Goal: Task Accomplishment & Management: Manage account settings

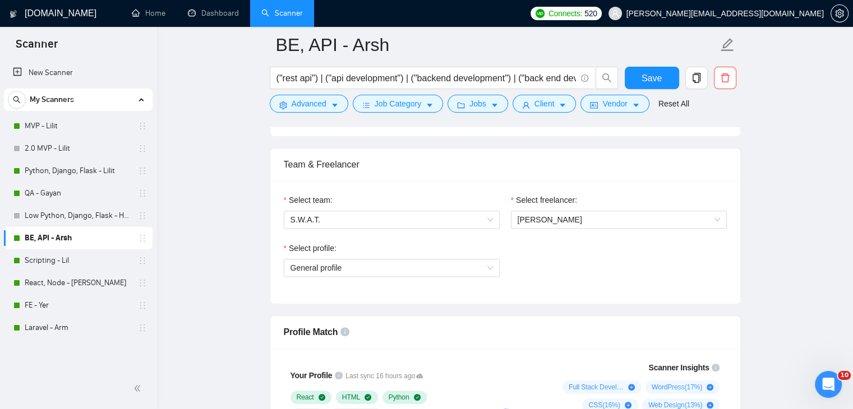
scroll to position [561, 0]
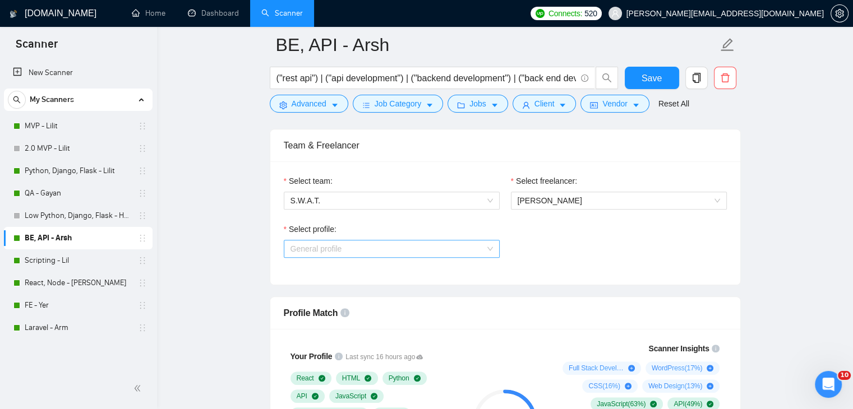
click at [406, 246] on span "General profile" at bounding box center [391, 248] width 202 height 17
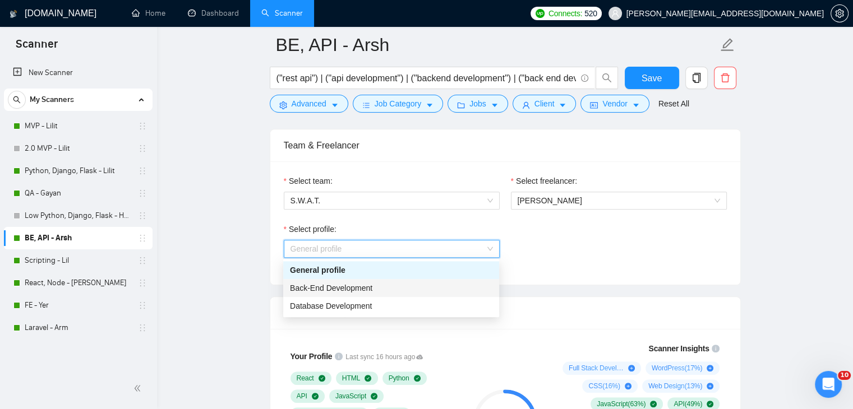
click at [379, 283] on div "Back-End Development" at bounding box center [391, 288] width 202 height 12
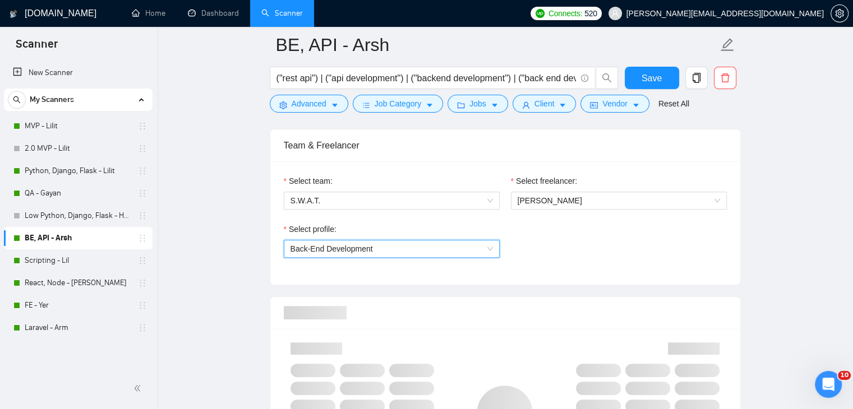
click at [580, 253] on div "Select profile: 1110580748673863680 Back-End Development" at bounding box center [505, 247] width 454 height 48
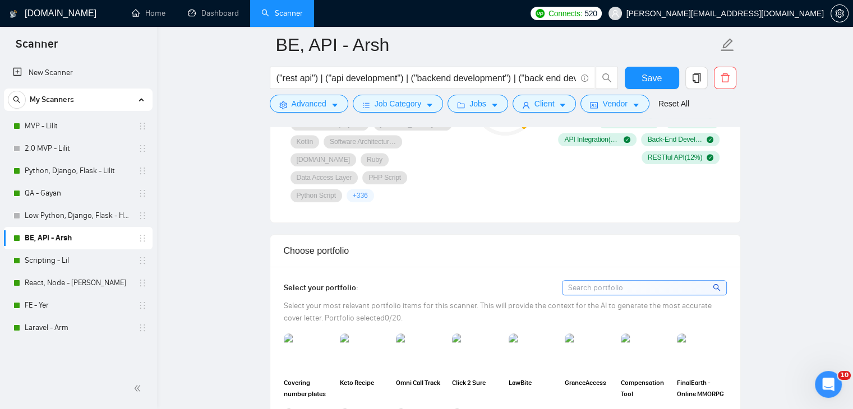
scroll to position [953, 0]
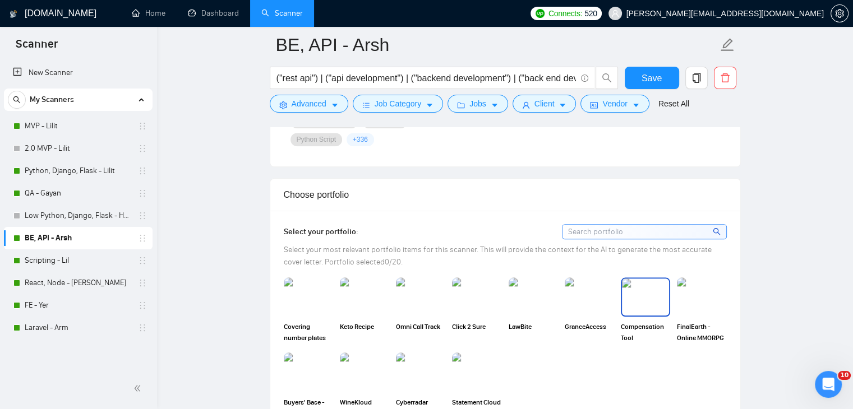
click at [639, 283] on img at bounding box center [645, 297] width 47 height 37
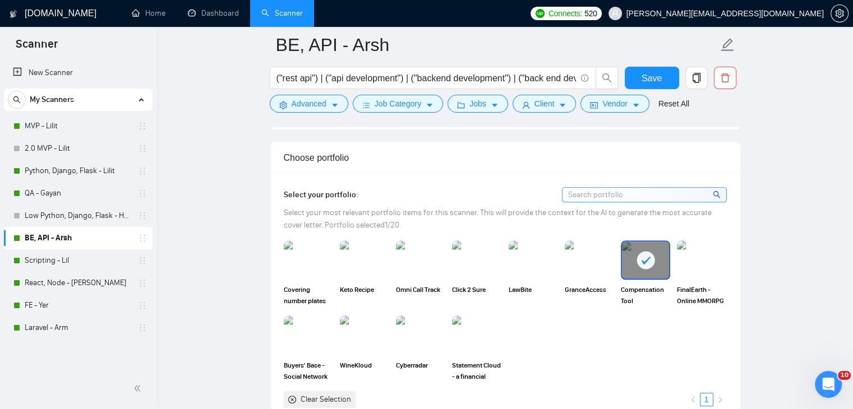
scroll to position [1009, 0]
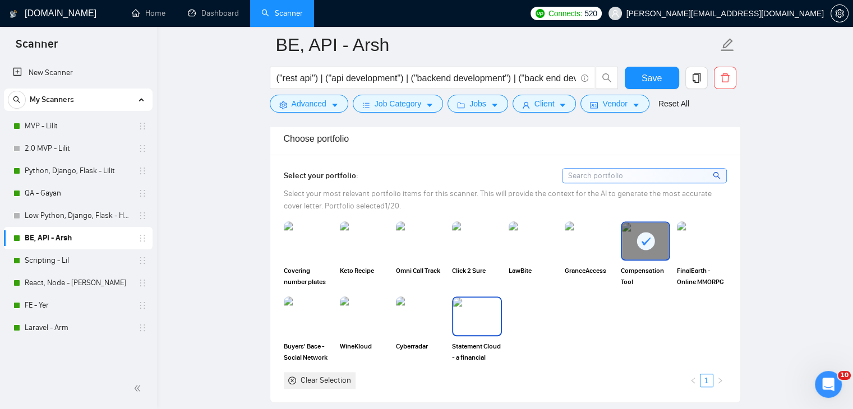
click at [475, 301] on img at bounding box center [476, 316] width 47 height 37
click at [431, 302] on img at bounding box center [420, 316] width 47 height 37
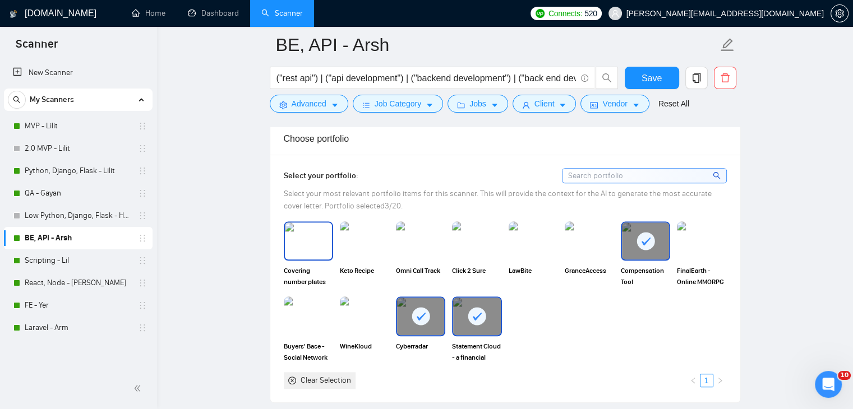
click at [317, 235] on img at bounding box center [308, 241] width 47 height 37
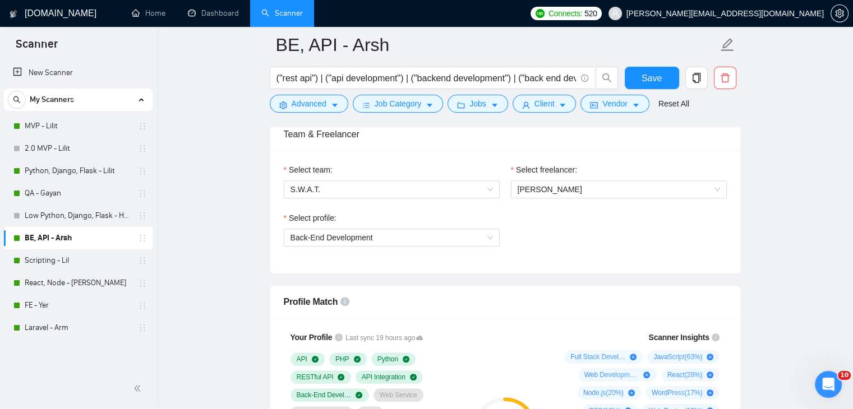
scroll to position [561, 0]
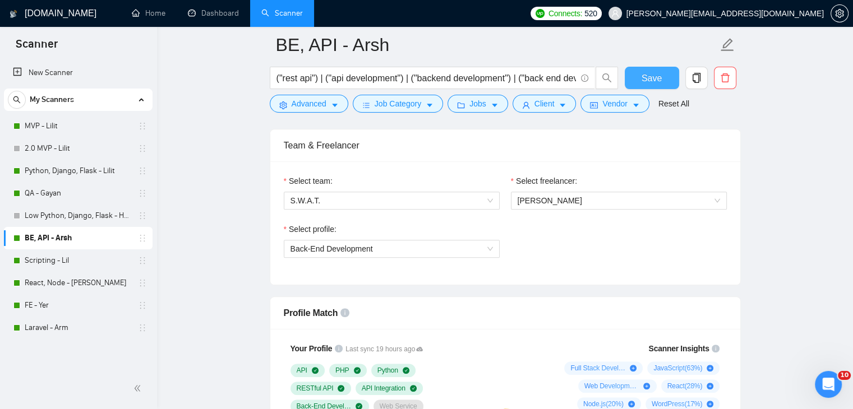
click at [659, 77] on span "Save" at bounding box center [651, 78] width 20 height 14
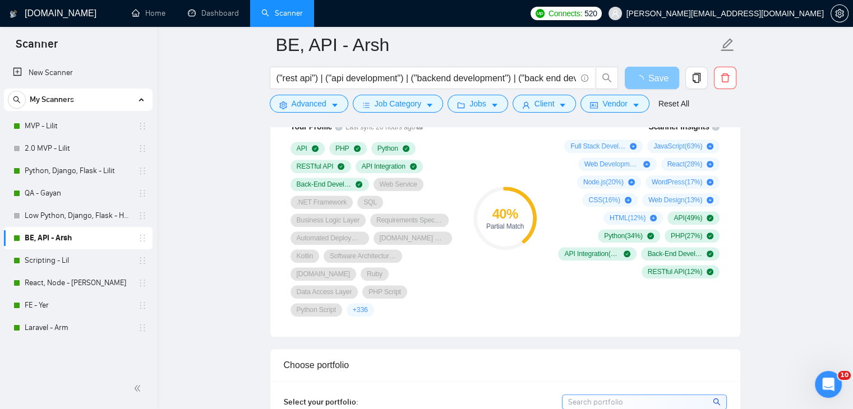
scroll to position [785, 0]
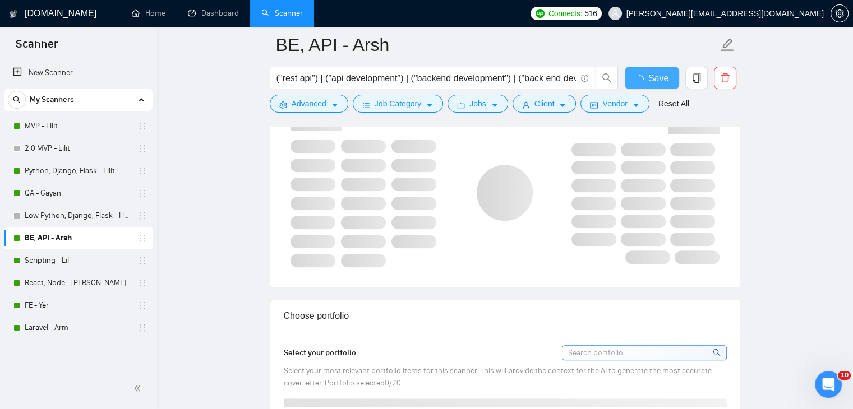
checkbox input "true"
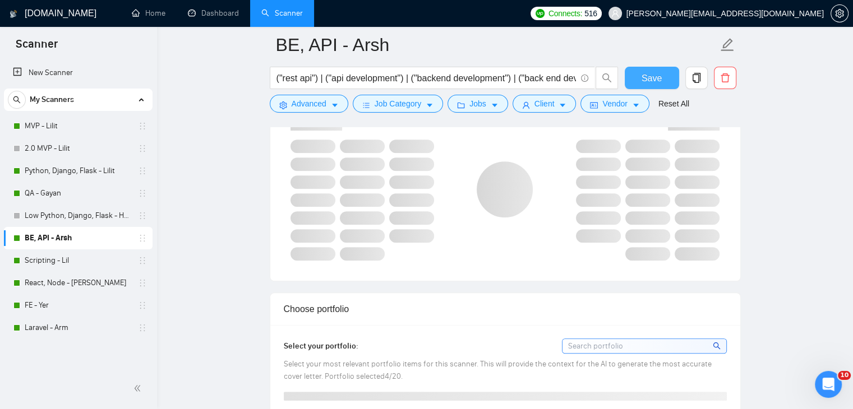
scroll to position [673, 0]
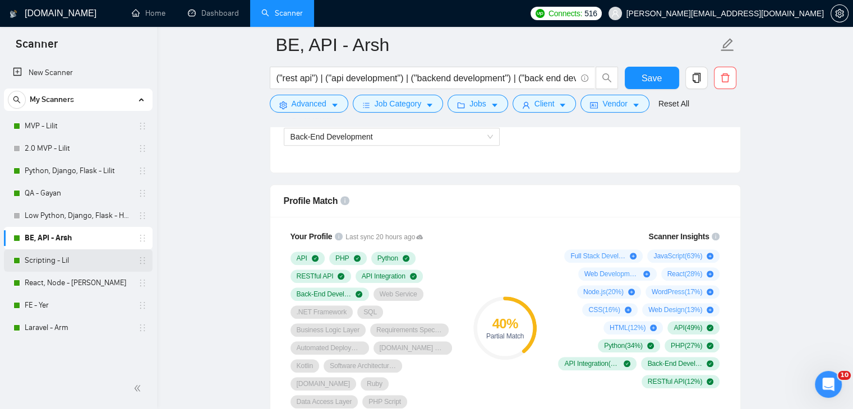
click at [104, 264] on link "Scripting - Lil" at bounding box center [78, 260] width 107 height 22
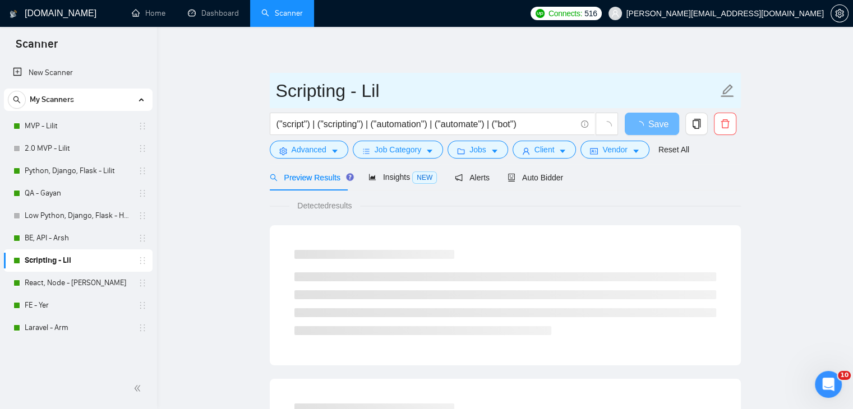
click at [397, 92] on input "Scripting - Lil" at bounding box center [497, 91] width 442 height 28
type input "Scripting - Arsh"
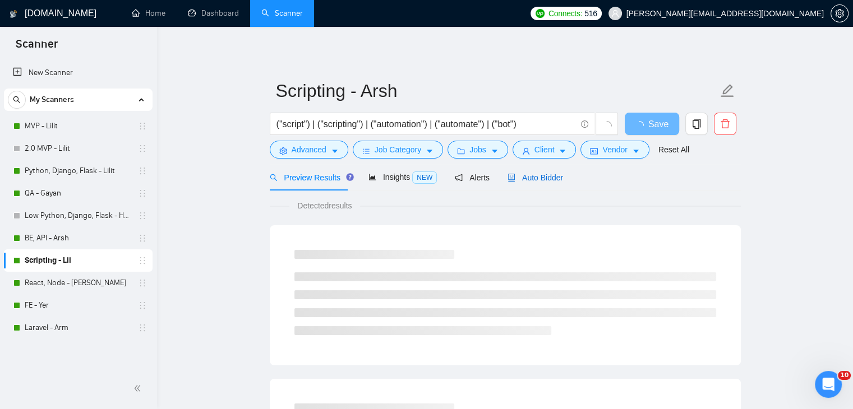
click at [549, 178] on span "Auto Bidder" at bounding box center [534, 177] width 55 height 9
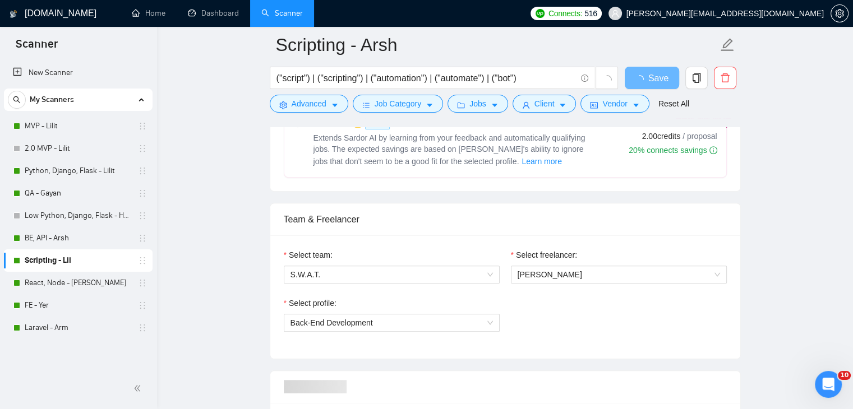
scroll to position [505, 0]
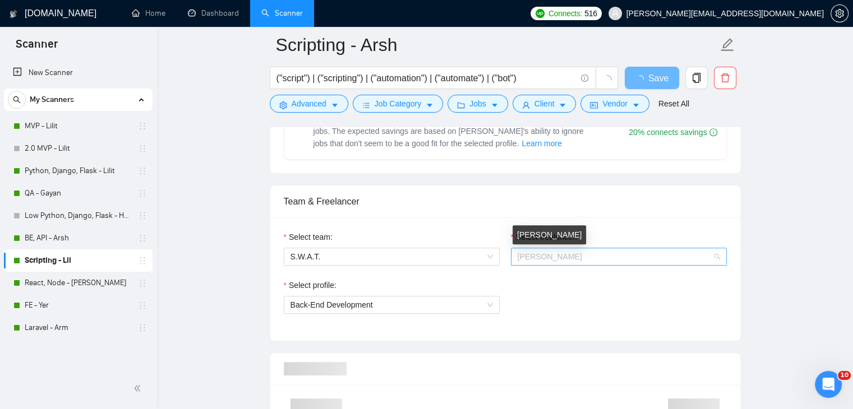
click at [558, 252] on span "[PERSON_NAME]" at bounding box center [549, 256] width 64 height 9
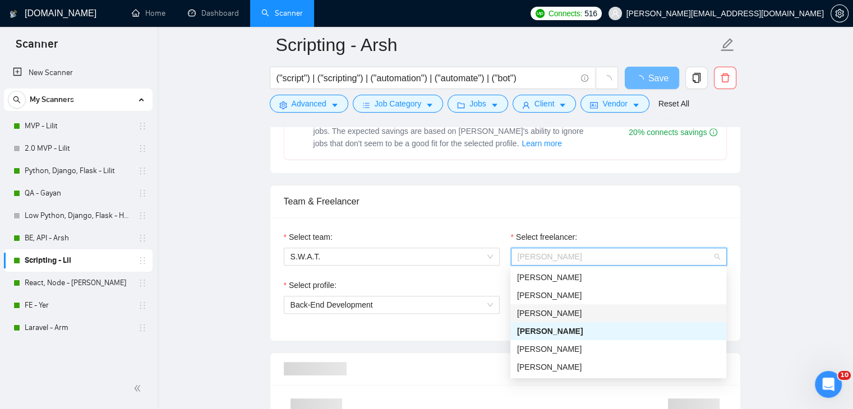
click at [550, 309] on span "[PERSON_NAME]" at bounding box center [549, 313] width 64 height 9
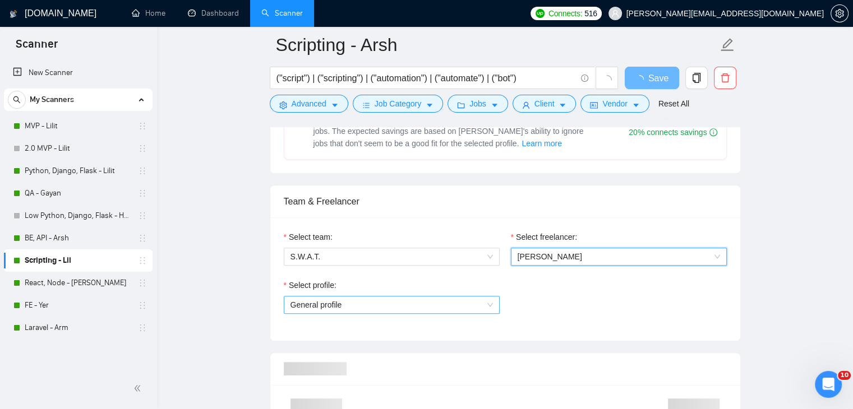
click at [438, 302] on span "General profile" at bounding box center [391, 305] width 202 height 17
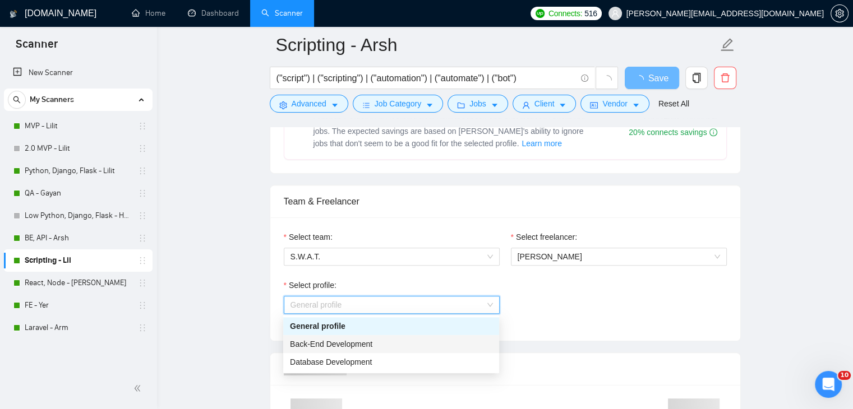
click at [407, 341] on div "Back-End Development" at bounding box center [391, 344] width 202 height 12
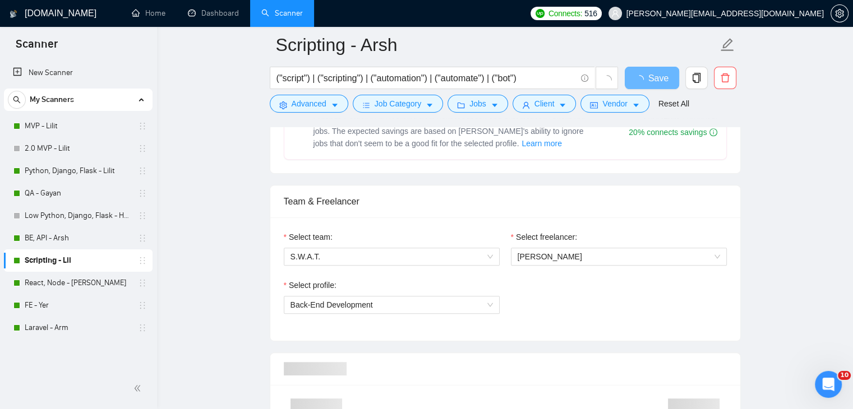
click at [557, 310] on div "Select profile: Back-End Development" at bounding box center [505, 303] width 454 height 48
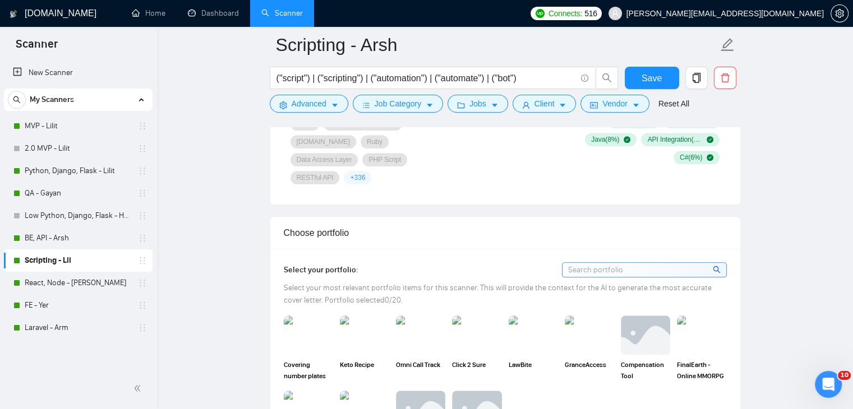
scroll to position [953, 0]
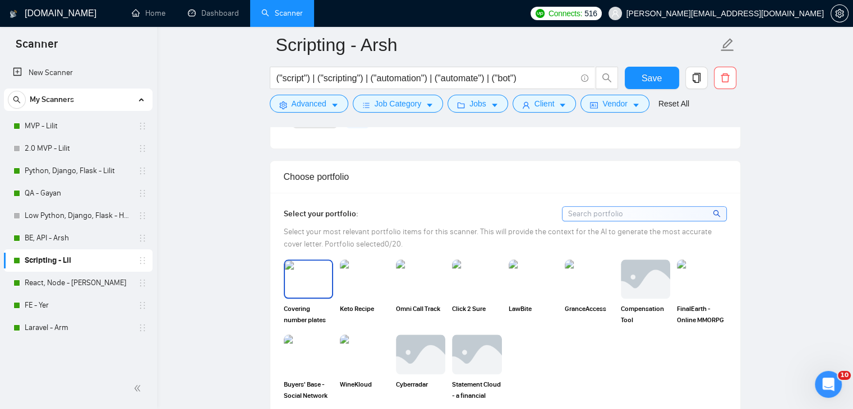
click at [298, 261] on img at bounding box center [308, 279] width 47 height 37
click at [628, 267] on img at bounding box center [645, 279] width 47 height 37
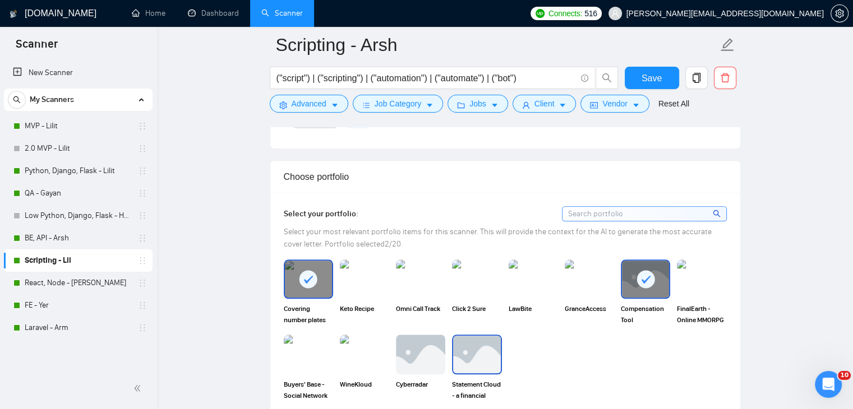
click at [461, 336] on img at bounding box center [476, 354] width 47 height 37
click at [417, 336] on img at bounding box center [420, 354] width 47 height 37
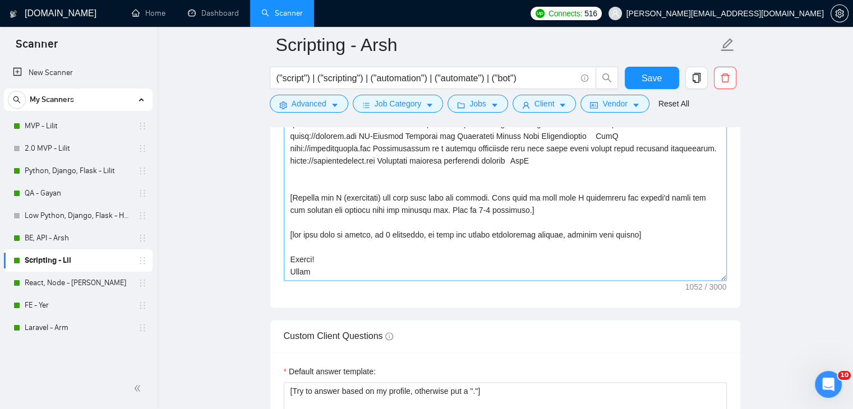
scroll to position [1457, 0]
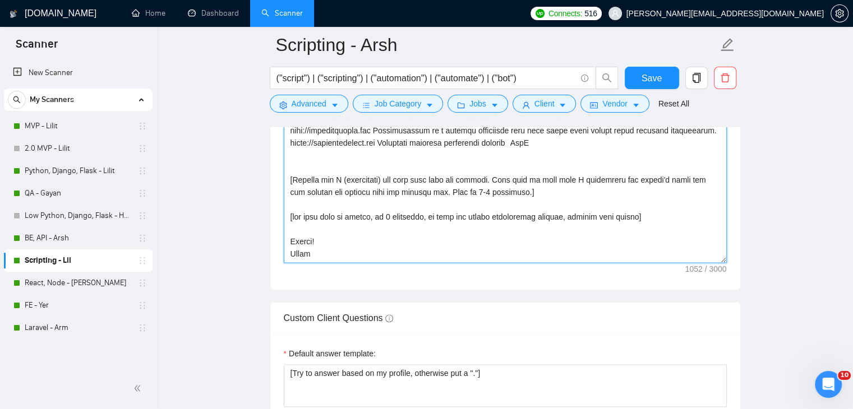
click at [361, 239] on textarea "Cover letter template:" at bounding box center [505, 137] width 443 height 252
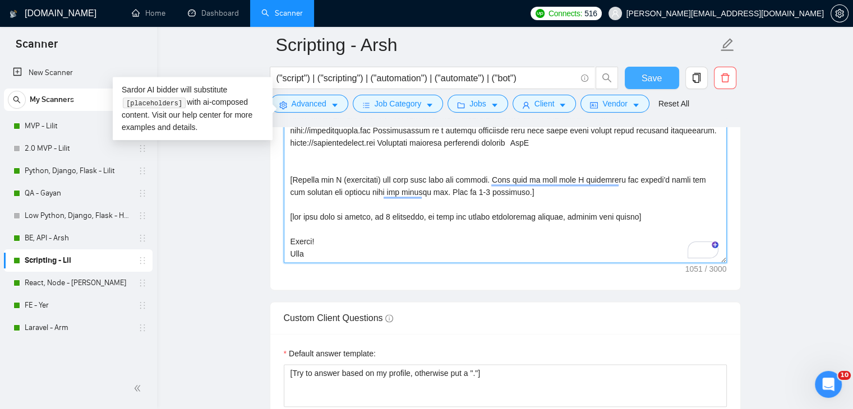
type textarea "[Write a personal greeting using the client's name or company name (if any is p…"
click at [650, 77] on span "Save" at bounding box center [651, 78] width 20 height 14
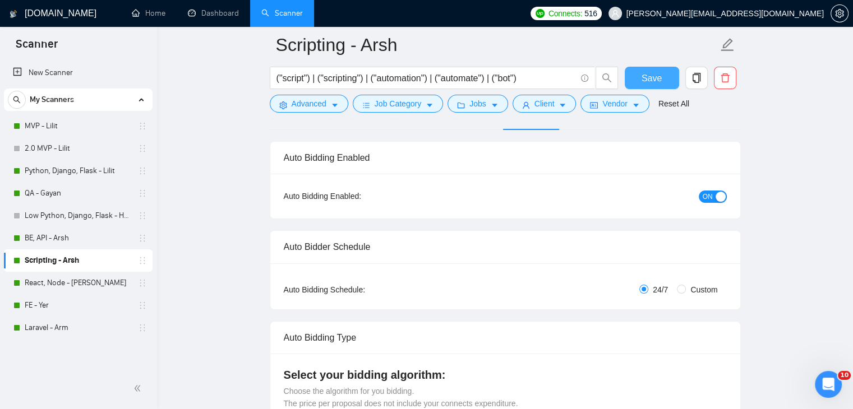
scroll to position [0, 0]
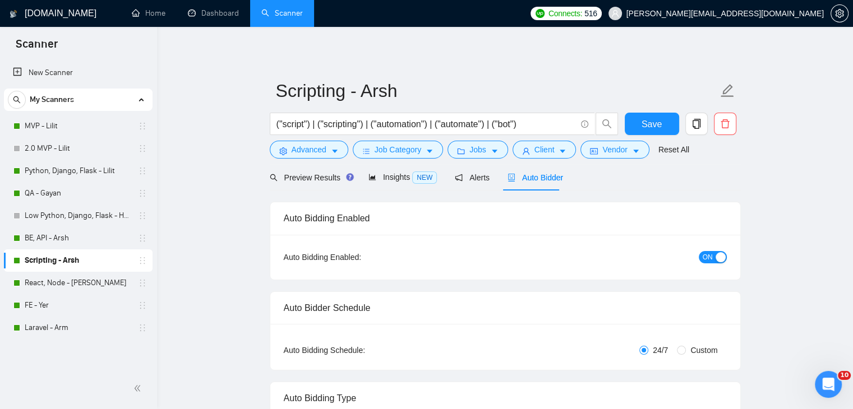
click at [635, 122] on button "Save" at bounding box center [651, 124] width 54 height 22
click at [159, 13] on link "Home" at bounding box center [149, 13] width 34 height 10
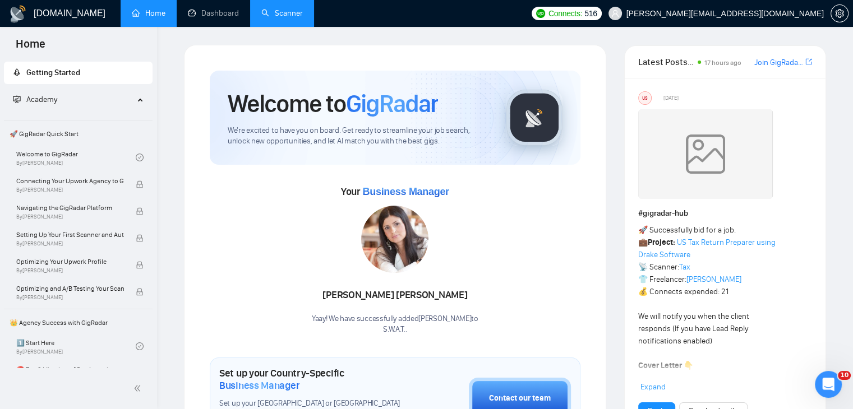
click at [279, 15] on link "Scanner" at bounding box center [281, 13] width 41 height 10
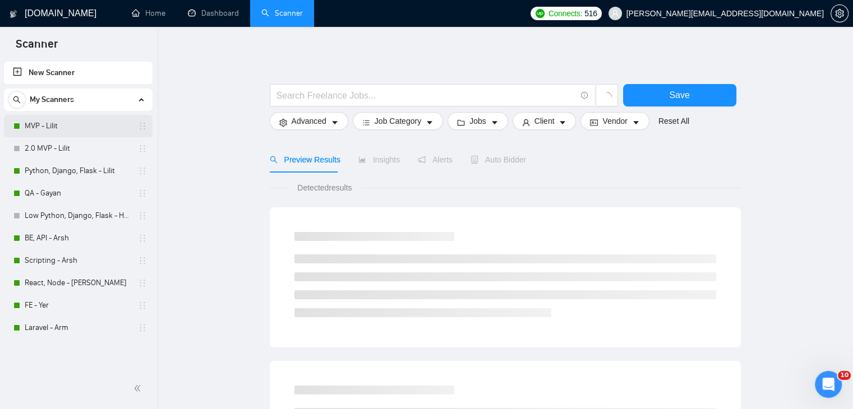
click at [87, 123] on link "MVP - Lilit" at bounding box center [78, 126] width 107 height 22
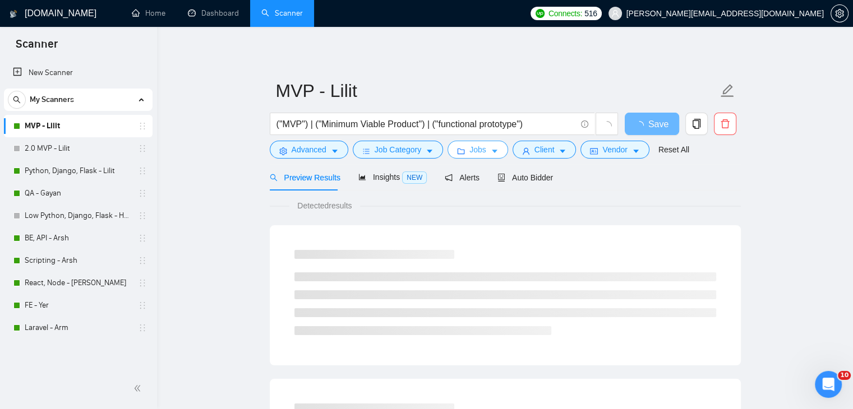
click at [473, 150] on span "Jobs" at bounding box center [477, 150] width 17 height 12
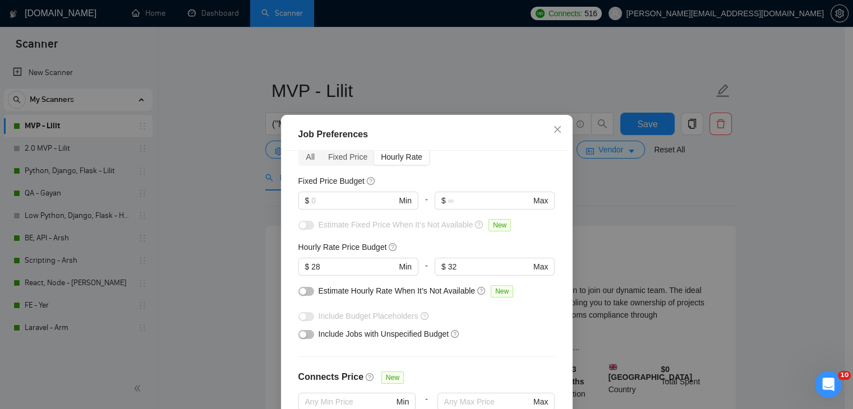
scroll to position [56, 0]
click at [336, 265] on input "28" at bounding box center [353, 266] width 85 height 12
type input "30"
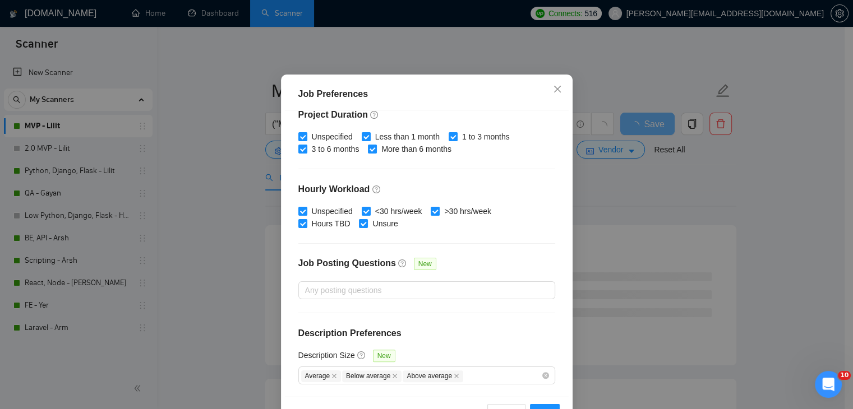
scroll to position [77, 0]
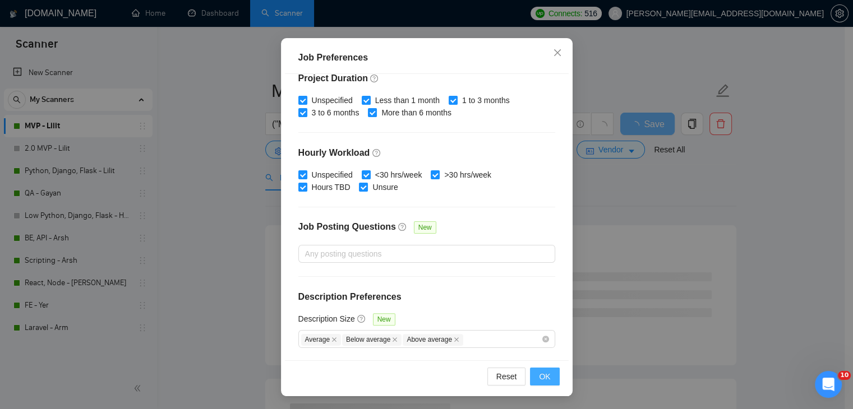
type input "35"
click at [539, 373] on span "OK" at bounding box center [544, 377] width 11 height 12
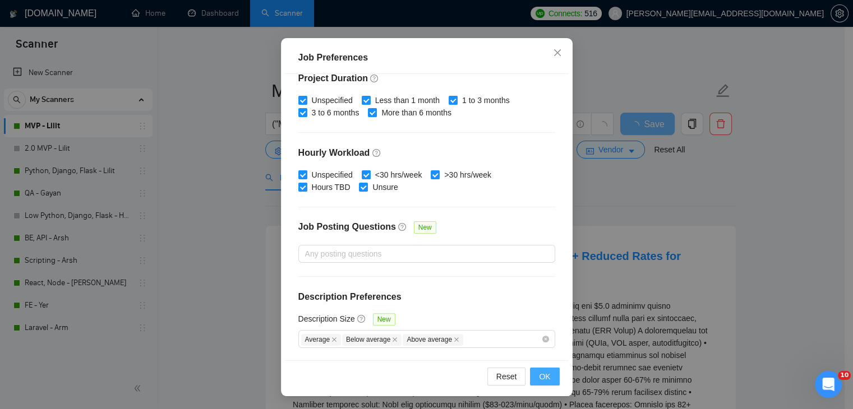
scroll to position [29, 0]
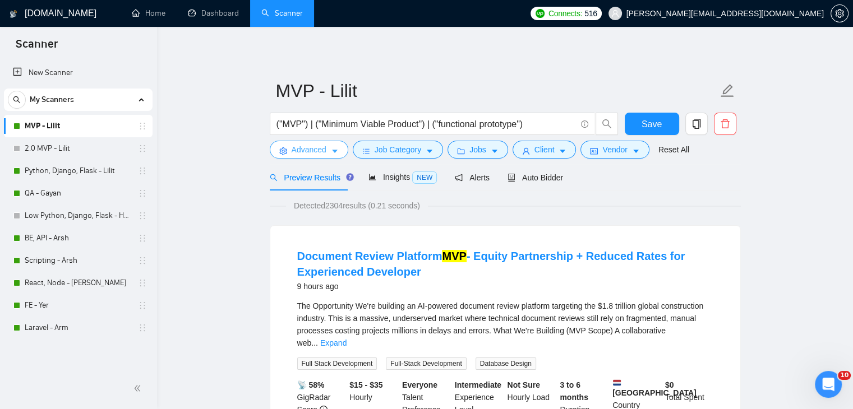
click at [309, 150] on span "Advanced" at bounding box center [308, 150] width 35 height 12
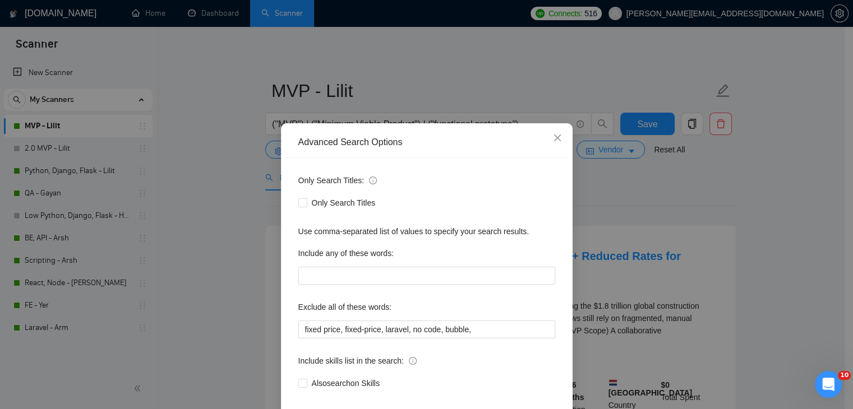
scroll to position [56, 0]
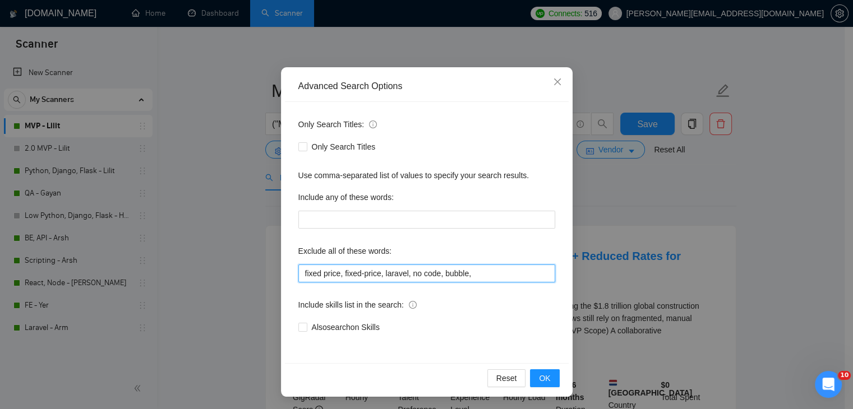
click at [478, 269] on input "fixed price, fixed-price, laravel, no code, bubble," at bounding box center [426, 274] width 257 height 18
type input "fixed price, fixed-price, laravel, no code, bubble, equity, fractional,"
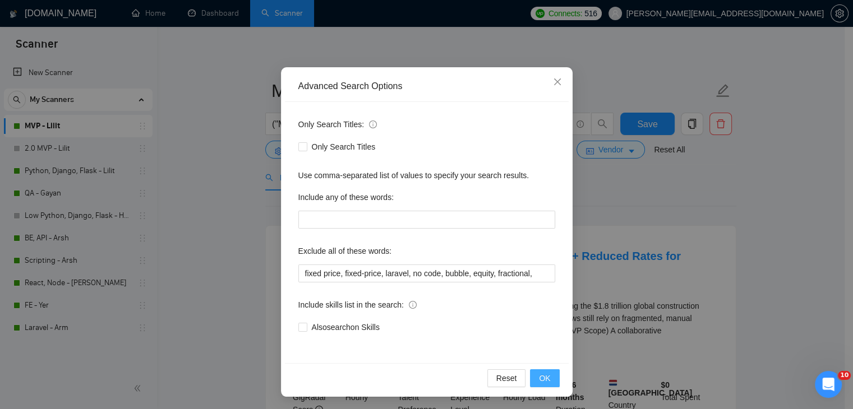
click at [542, 369] on button "OK" at bounding box center [544, 378] width 29 height 18
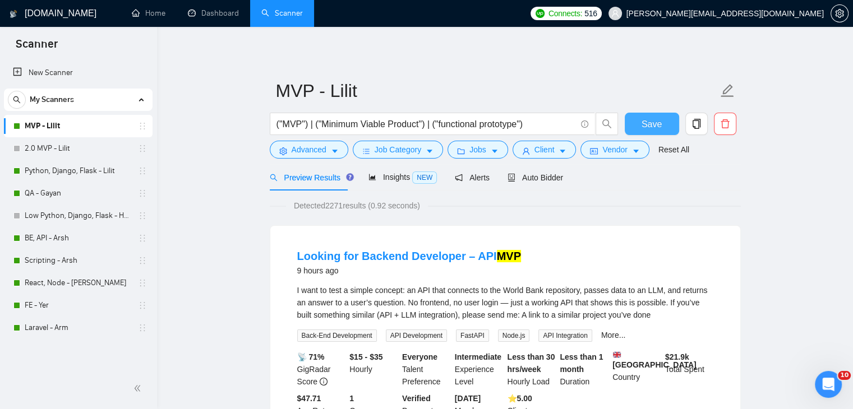
click at [646, 126] on span "Save" at bounding box center [651, 124] width 20 height 14
